Goal: Information Seeking & Learning: Find specific fact

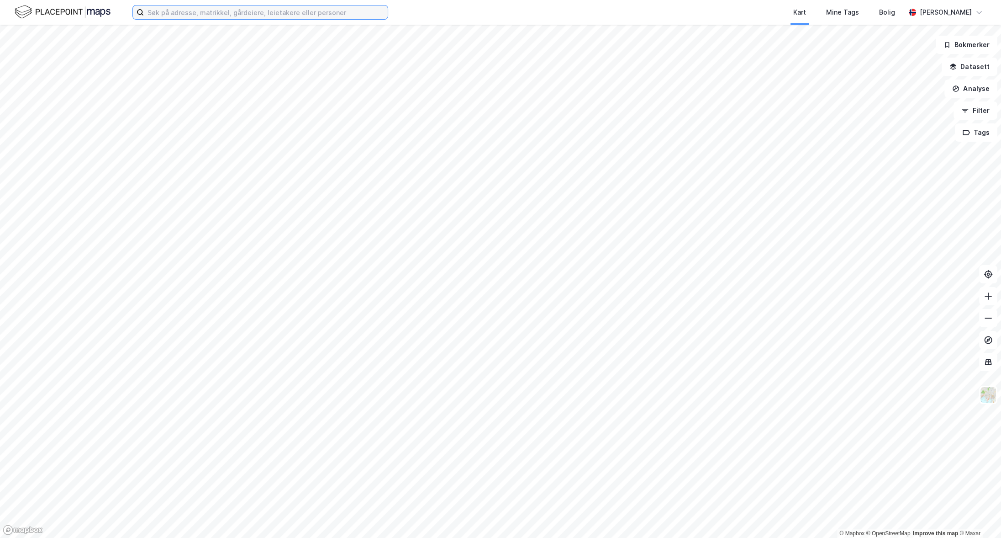
click at [155, 9] on input at bounding box center [266, 12] width 244 height 14
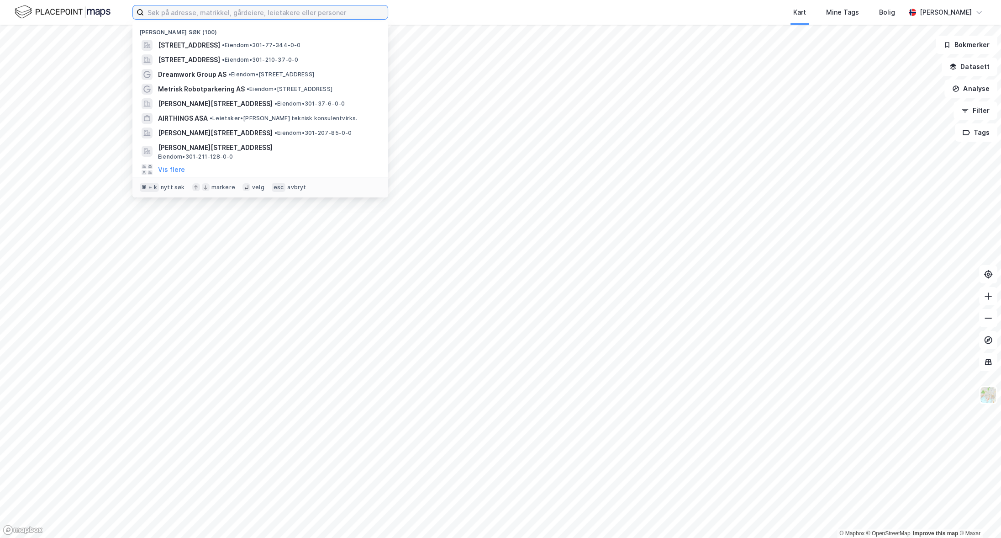
paste input "[URL][DOMAIN_NAME]"
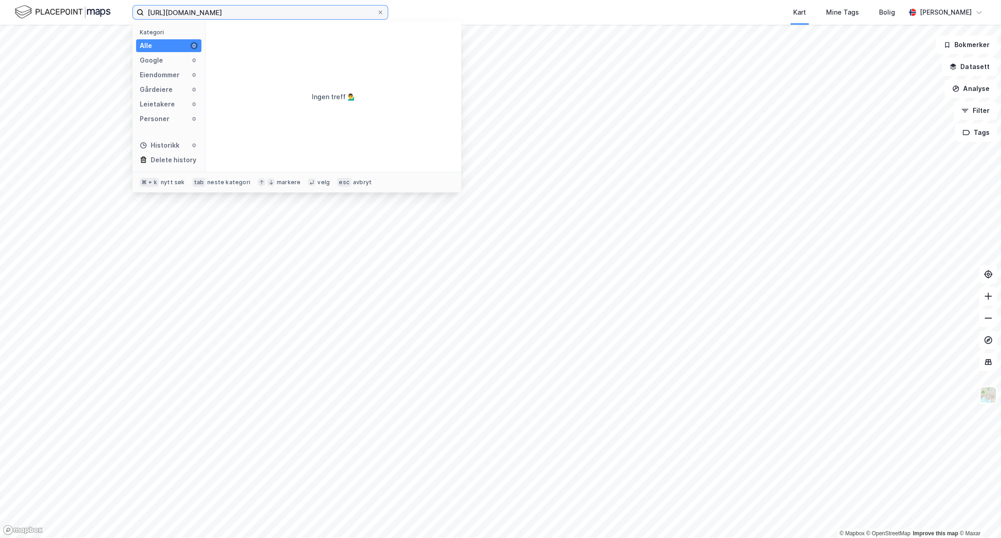
drag, startPoint x: 214, startPoint y: 12, endPoint x: 281, endPoint y: 15, distance: 66.8
click at [281, 15] on input "[URL][DOMAIN_NAME]" at bounding box center [260, 12] width 233 height 14
drag, startPoint x: 172, startPoint y: 14, endPoint x: 145, endPoint y: 15, distance: 27.0
click at [143, 15] on label "[URL]" at bounding box center [260, 12] width 256 height 15
drag, startPoint x: 166, startPoint y: 12, endPoint x: 132, endPoint y: 12, distance: 33.8
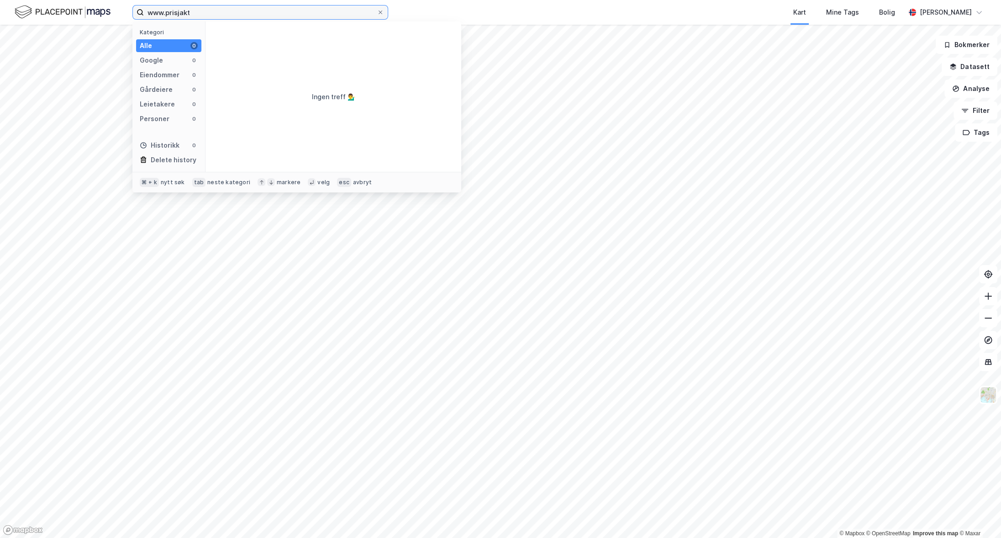
click at [132, 12] on label "www.prisjakt" at bounding box center [260, 12] width 256 height 15
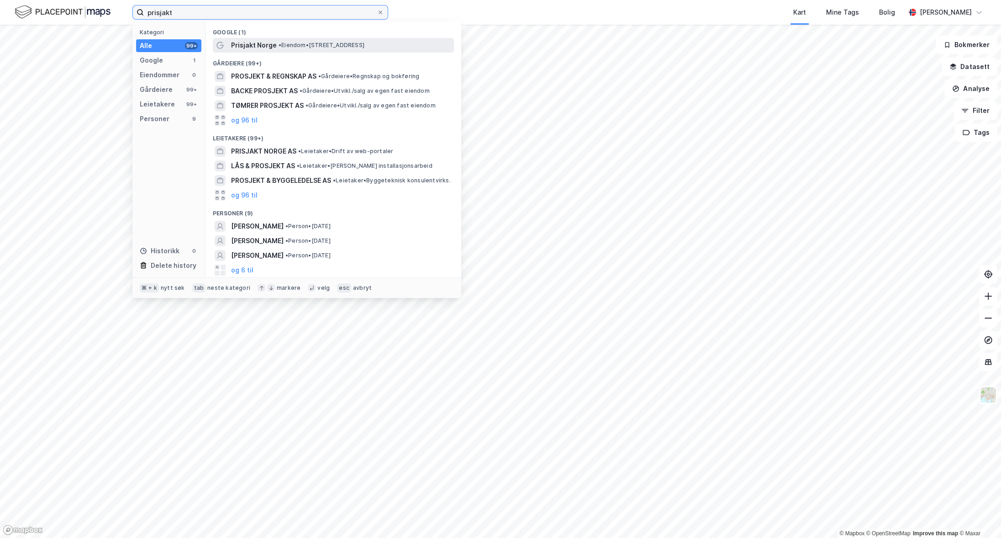
type input "prisjakt"
click at [249, 40] on span "Prisjakt Norge" at bounding box center [254, 45] width 46 height 11
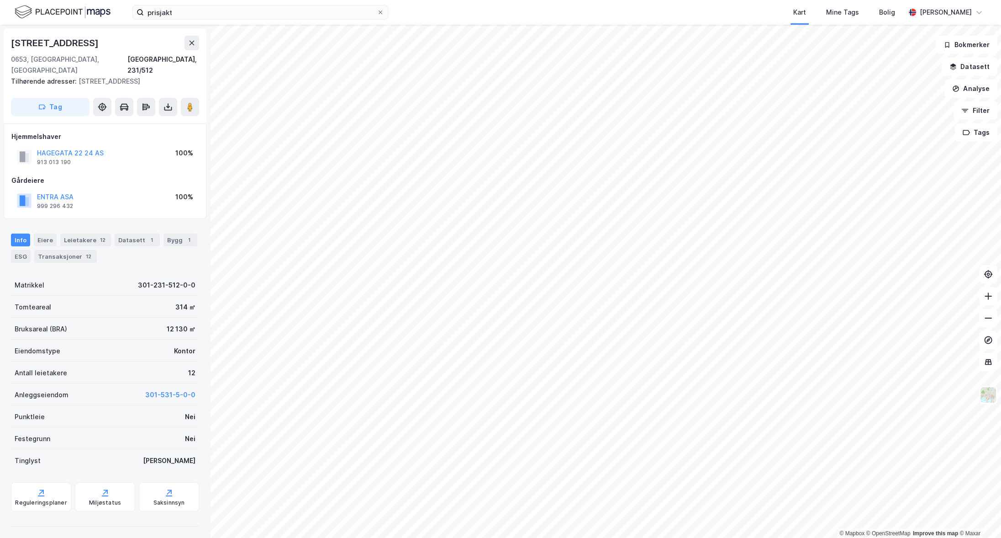
drag, startPoint x: 88, startPoint y: 229, endPoint x: 96, endPoint y: 254, distance: 26.0
click at [87, 233] on div "Leietakere 12" at bounding box center [85, 239] width 51 height 13
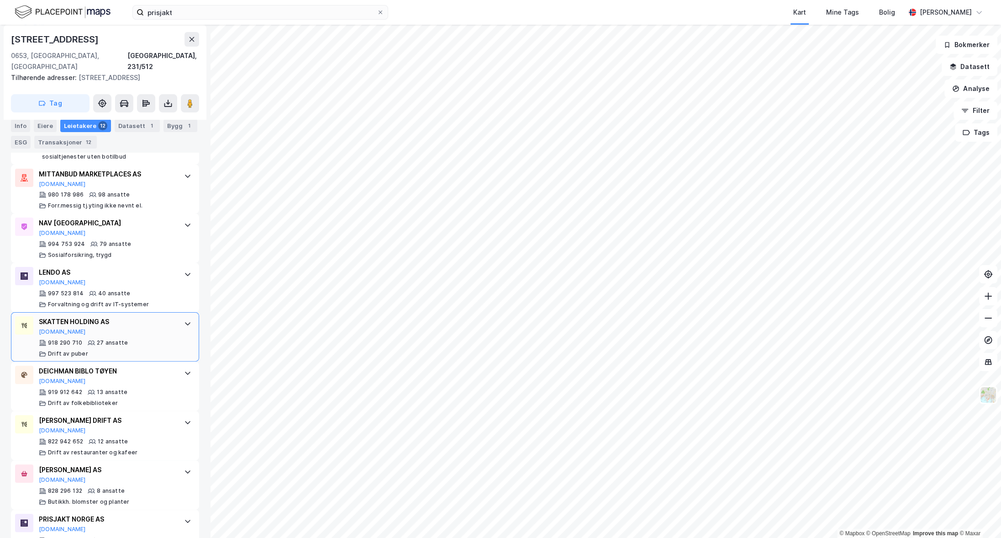
scroll to position [359, 0]
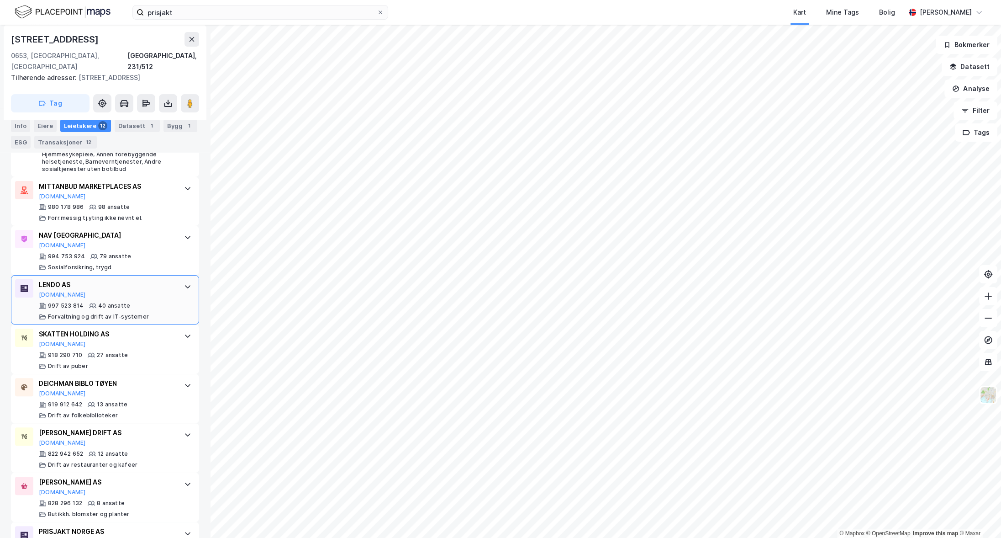
drag, startPoint x: 102, startPoint y: 263, endPoint x: 135, endPoint y: 270, distance: 33.7
click at [102, 279] on div "LENDO AS [DOMAIN_NAME]" at bounding box center [107, 288] width 136 height 19
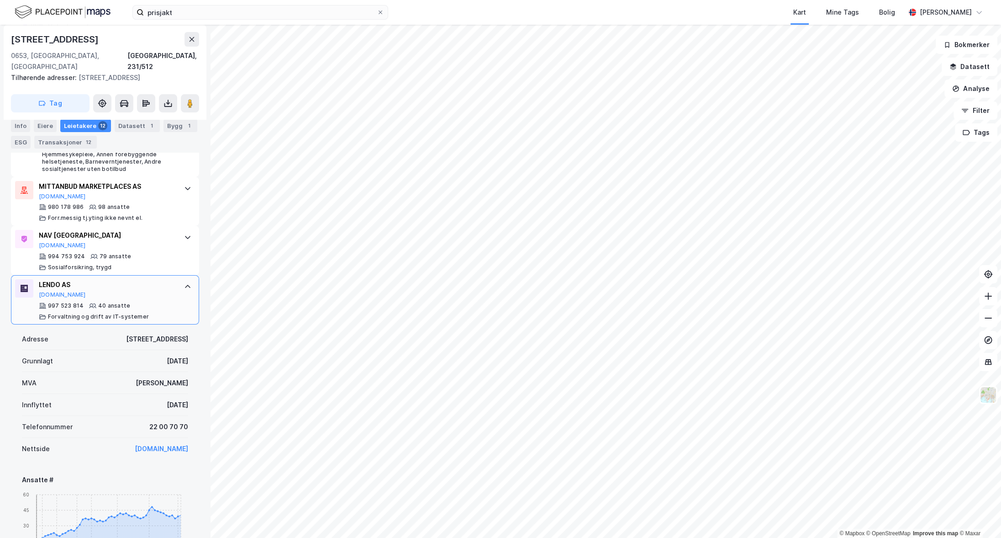
click at [54, 279] on div "LENDO AS" at bounding box center [107, 284] width 136 height 11
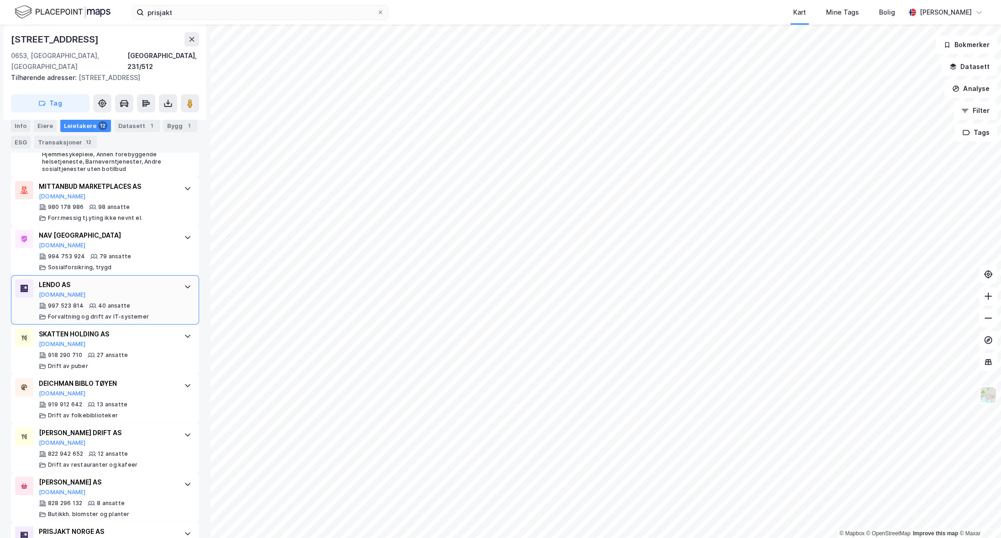
click at [54, 279] on div "LENDO AS" at bounding box center [107, 284] width 136 height 11
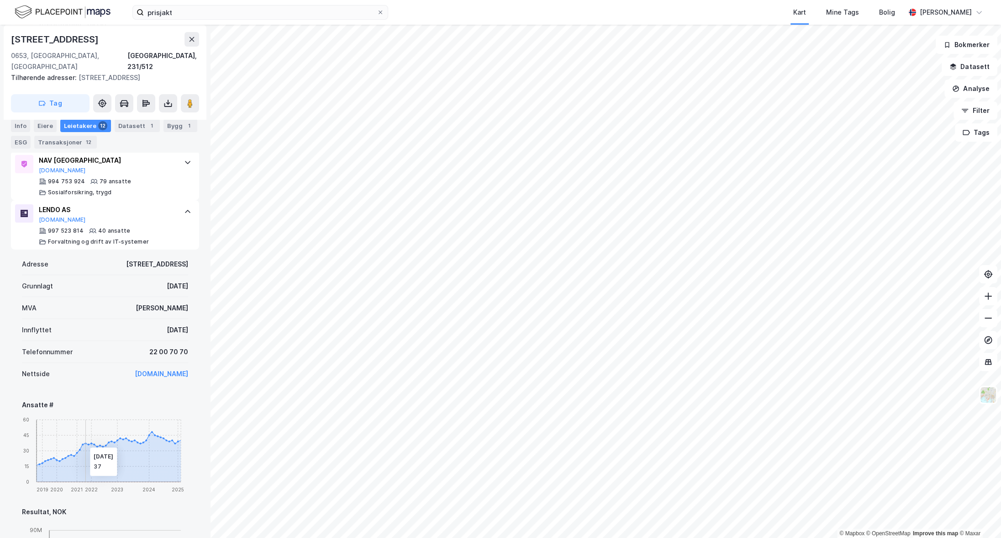
scroll to position [417, 0]
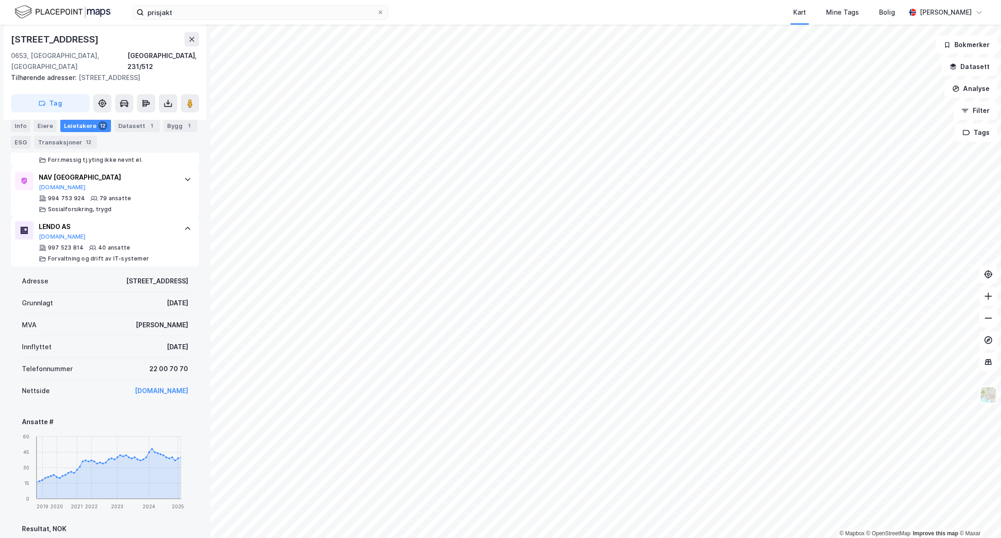
drag, startPoint x: 190, startPoint y: 317, endPoint x: 118, endPoint y: 316, distance: 72.7
click at [118, 316] on div "Adresse [STREET_ADDRESS] [DATE] MVA Ja Innflyttet [DATE] Telefonnummer [PHONE_N…" at bounding box center [105, 520] width 188 height 509
click at [118, 336] on div "Innflyttet [DATE]" at bounding box center [105, 347] width 166 height 22
click at [49, 233] on button "[DOMAIN_NAME]" at bounding box center [62, 236] width 47 height 7
